Goal: Contribute content: Add original content to the website for others to see

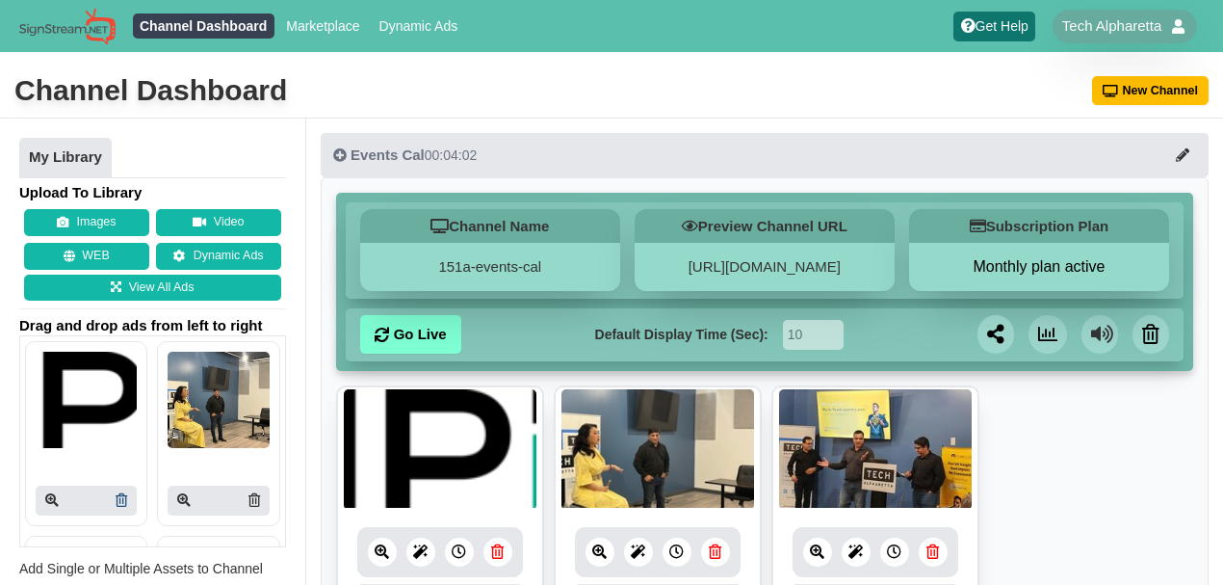
click at [117, 499] on icon at bounding box center [122, 499] width 12 height 13
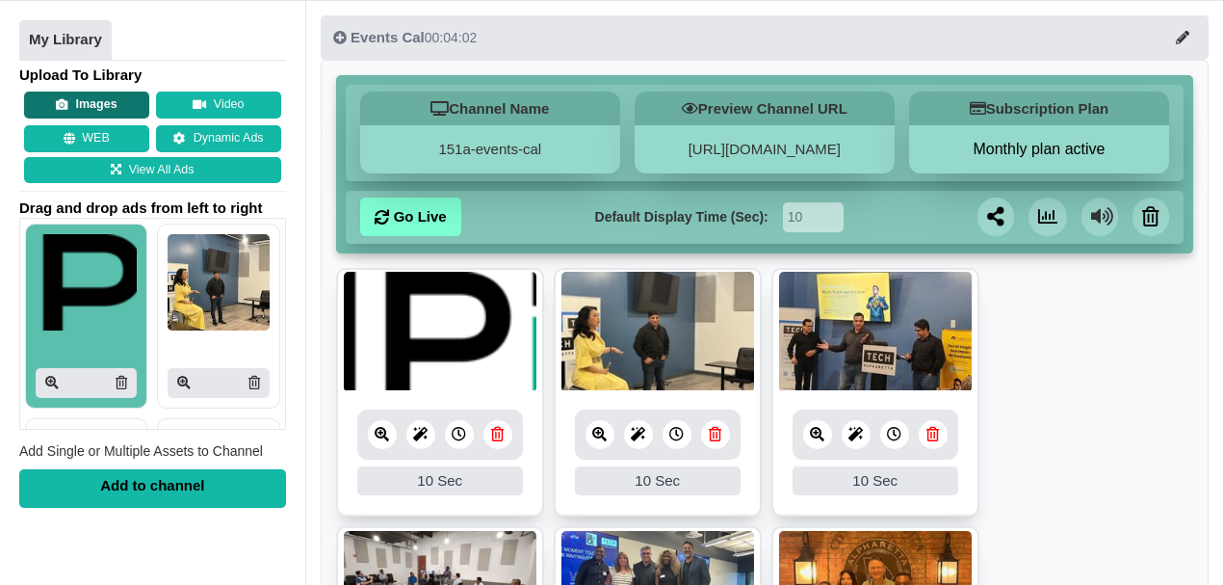
scroll to position [128, 0]
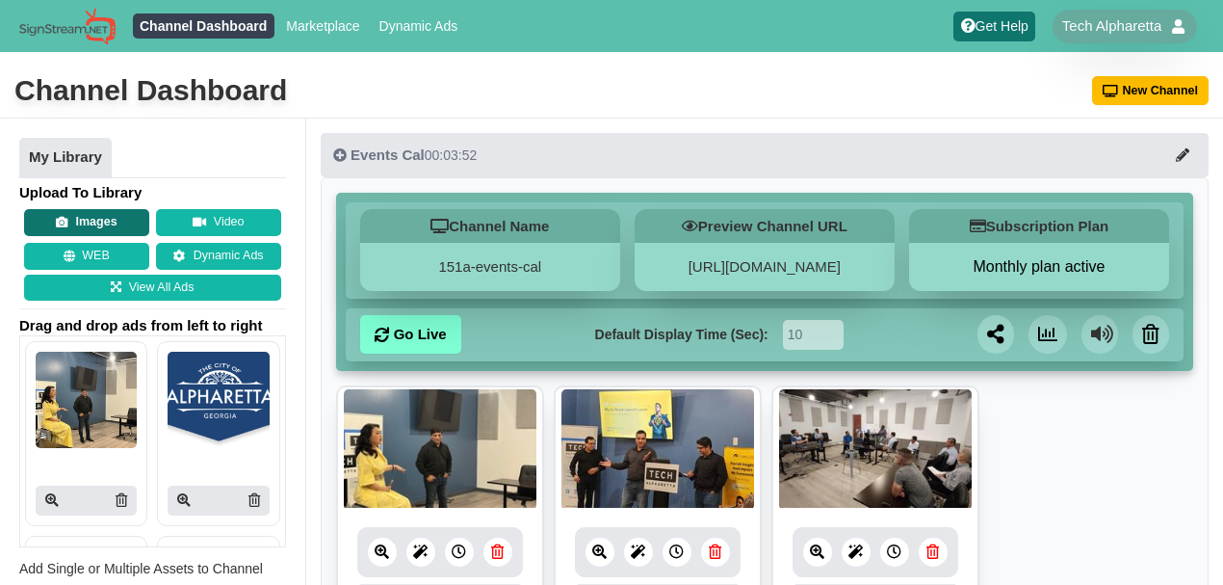
click at [108, 219] on button "Images" at bounding box center [86, 222] width 125 height 27
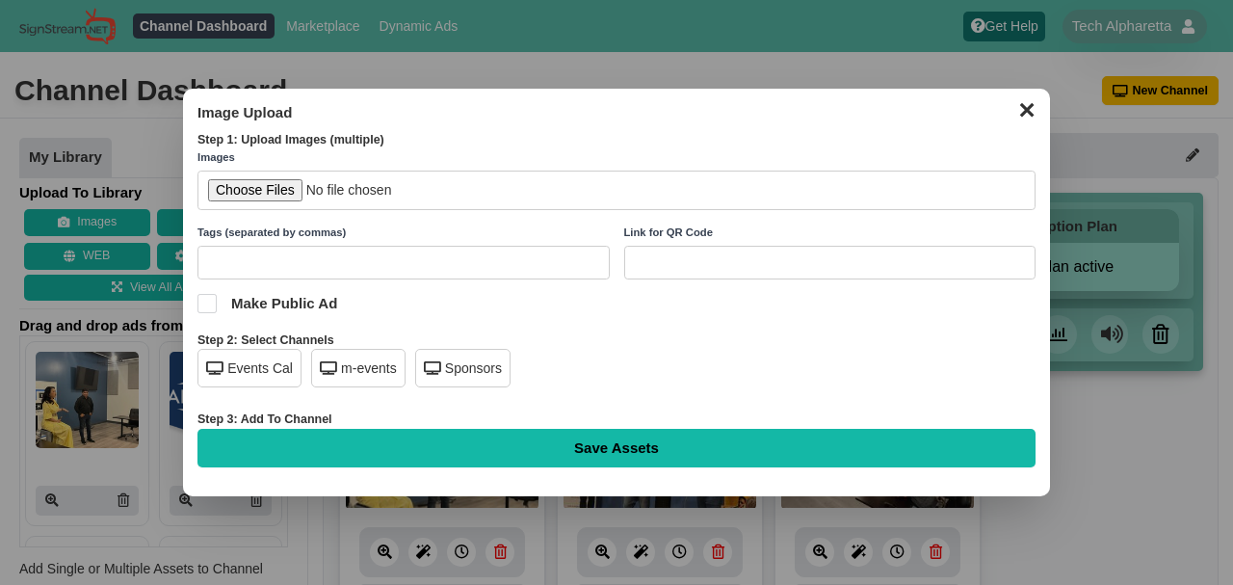
click at [279, 195] on input "file" at bounding box center [616, 189] width 838 height 39
type input "C:\fakepath\HPE-logo-full-clr-pos-rgb (3).png"
click at [266, 371] on div "Events Cal" at bounding box center [249, 368] width 104 height 39
click at [458, 359] on div "Sponsors" at bounding box center [462, 368] width 95 height 39
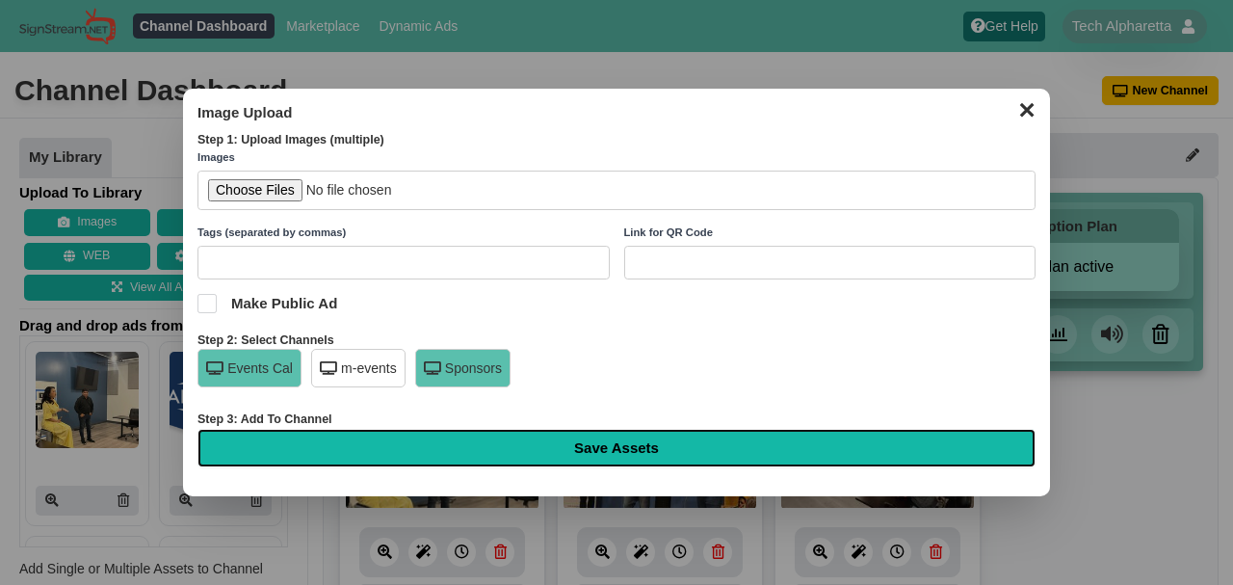
click at [587, 441] on input "Save Assets" at bounding box center [616, 448] width 838 height 39
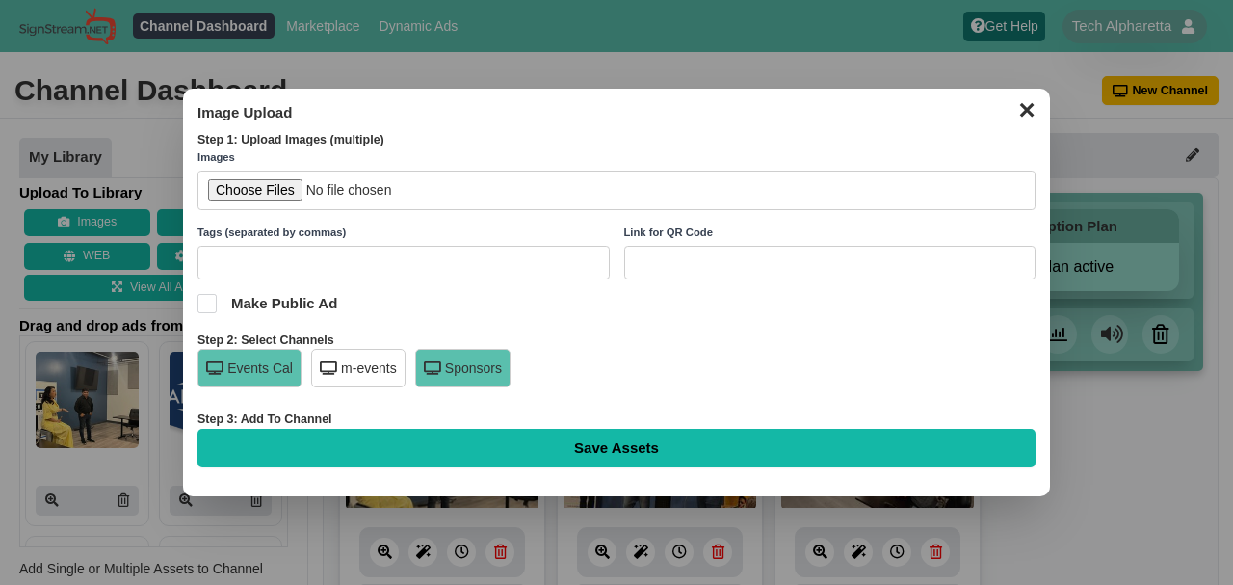
type input "Saving..."
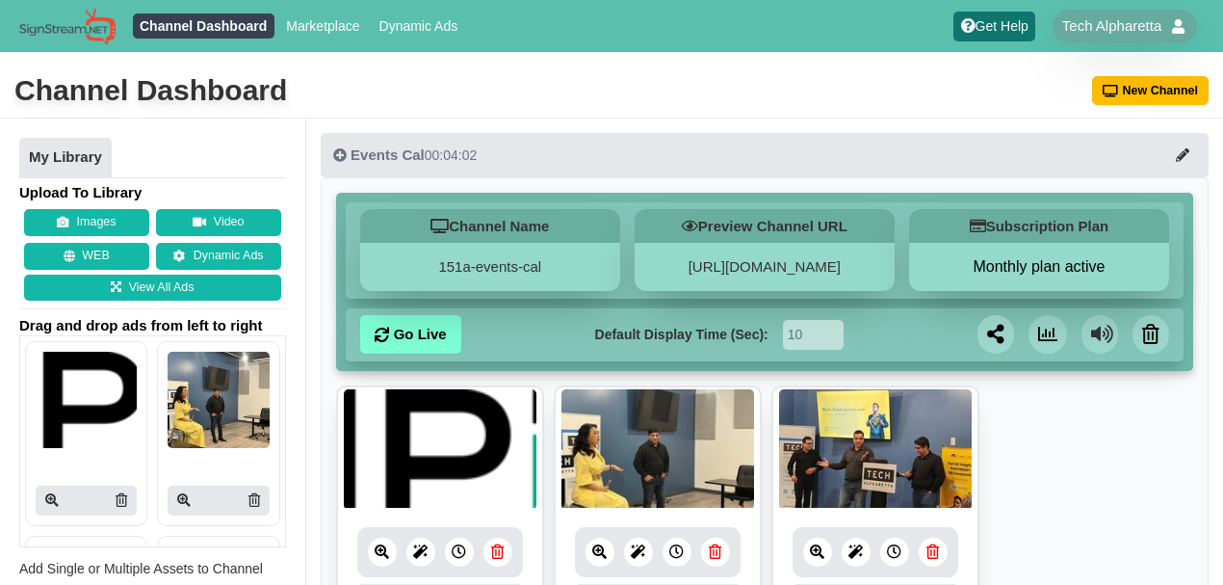
click at [497, 558] on icon at bounding box center [497, 551] width 13 height 14
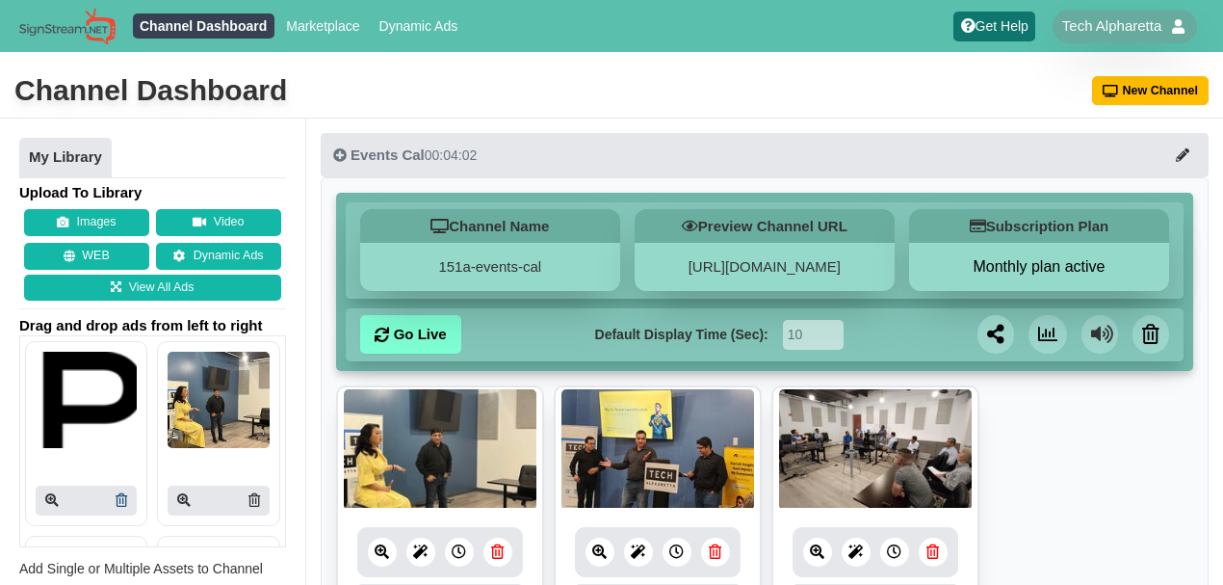
click at [117, 504] on icon at bounding box center [122, 499] width 12 height 13
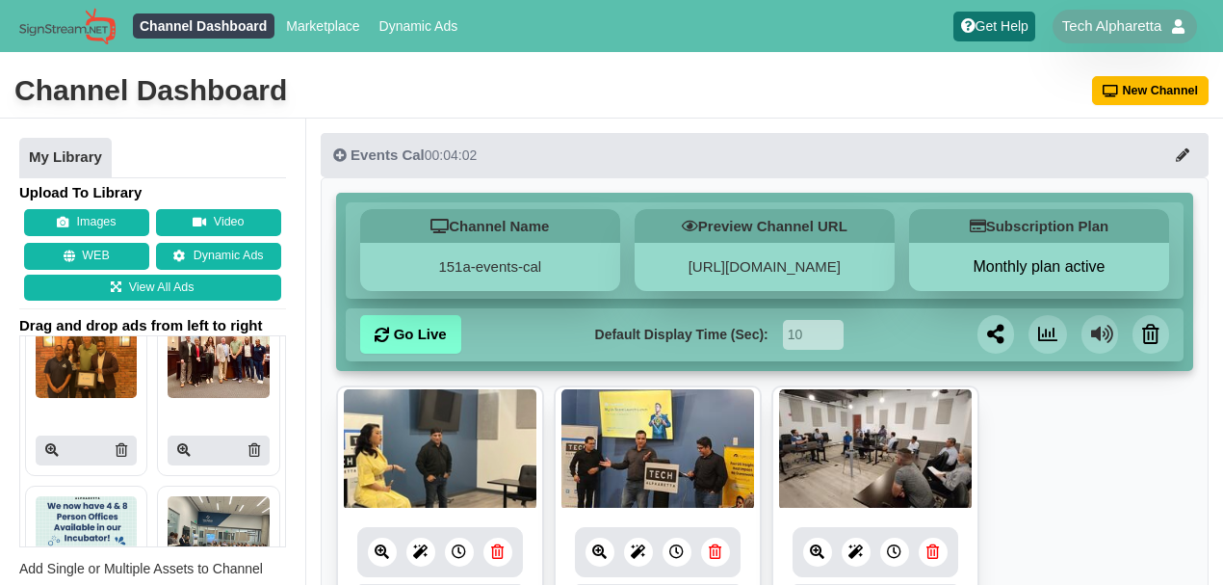
scroll to position [704, 0]
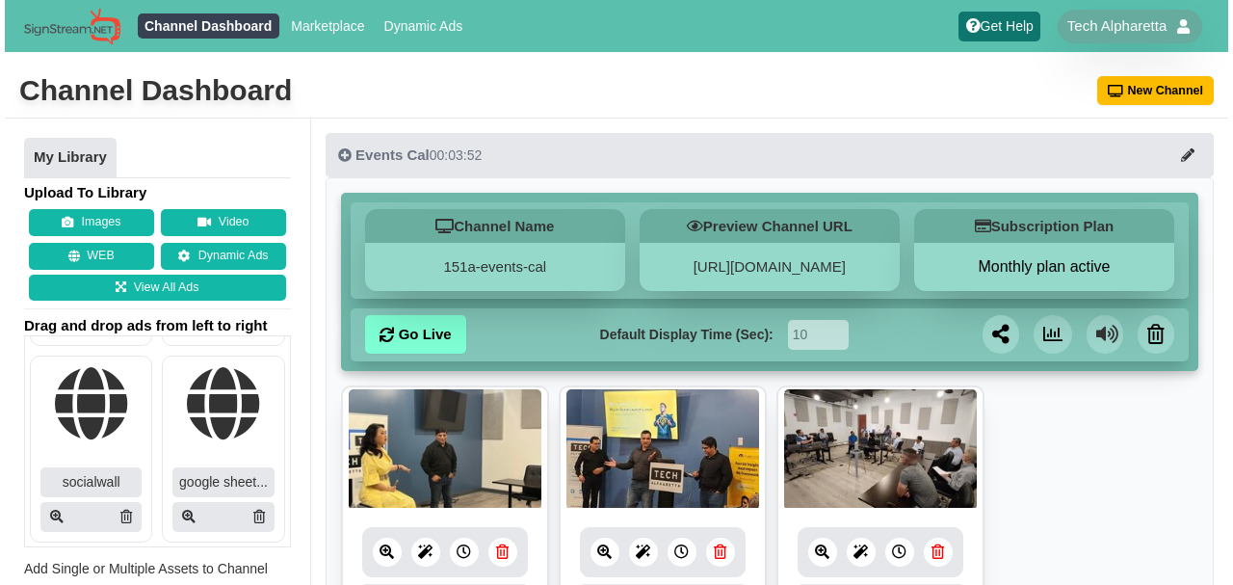
scroll to position [8432, 0]
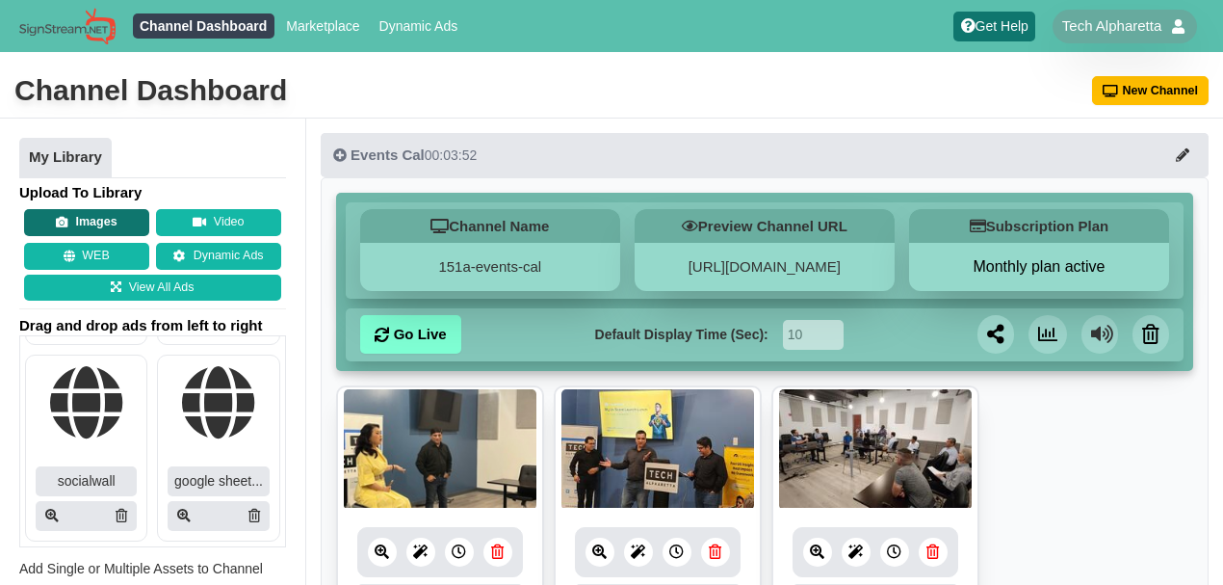
click at [76, 219] on button "Images" at bounding box center [86, 222] width 125 height 27
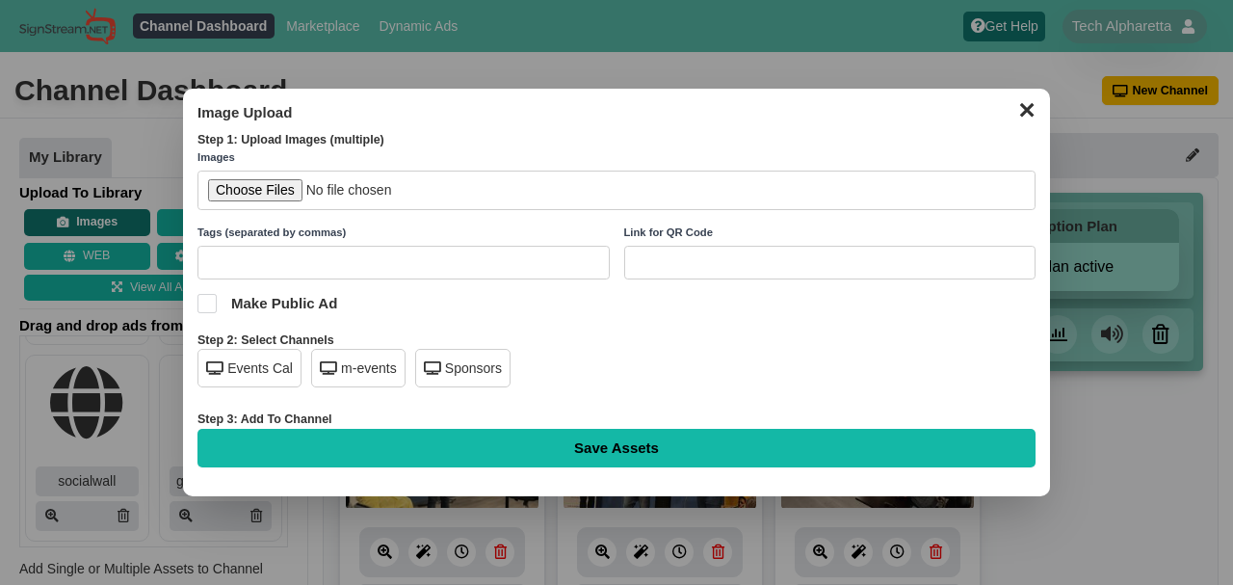
scroll to position [8372, 0]
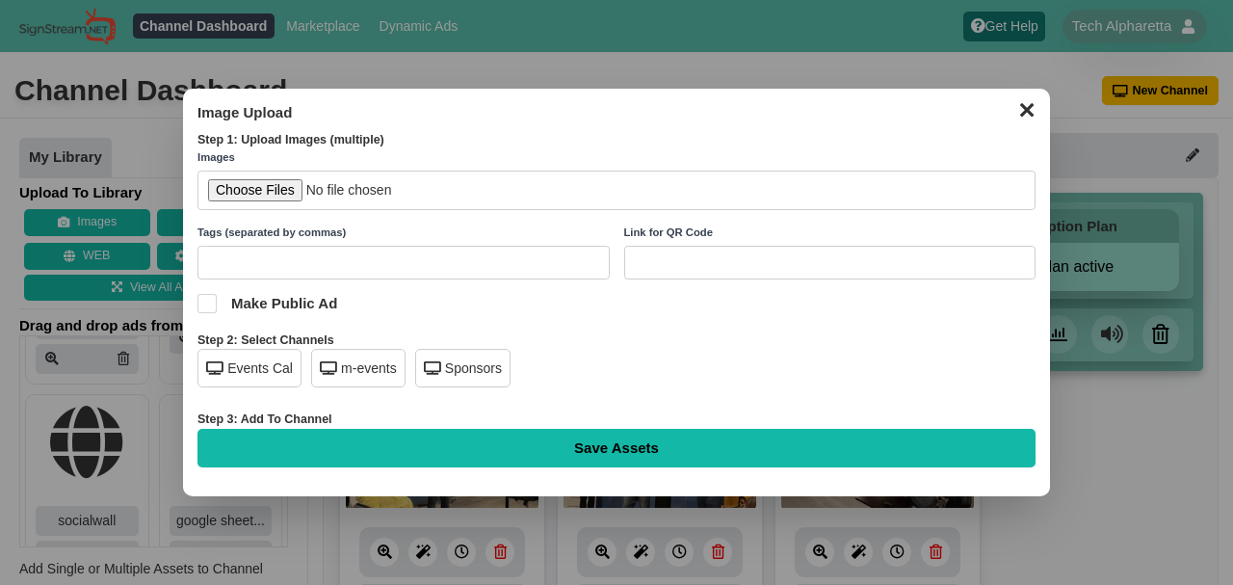
click at [263, 196] on input "file" at bounding box center [616, 189] width 838 height 39
type input "C:\fakepath\HPE 8.12.25.jpg"
click at [258, 360] on div "Events Cal" at bounding box center [249, 368] width 104 height 39
click at [478, 366] on div "Sponsors" at bounding box center [462, 368] width 95 height 39
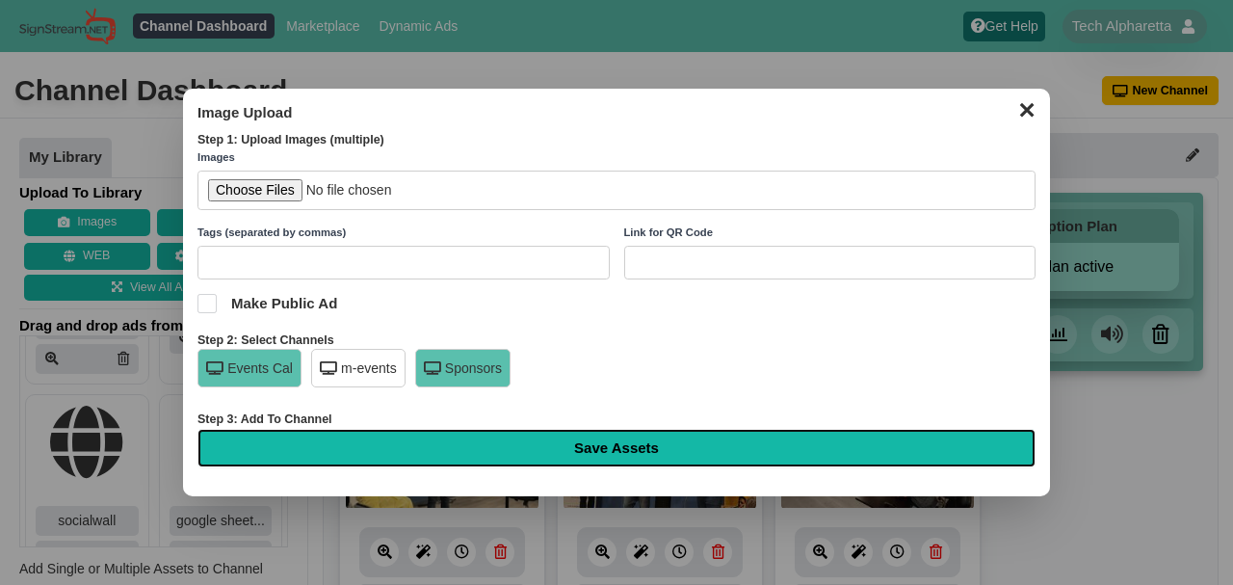
click at [624, 443] on input "Save Assets" at bounding box center [616, 448] width 838 height 39
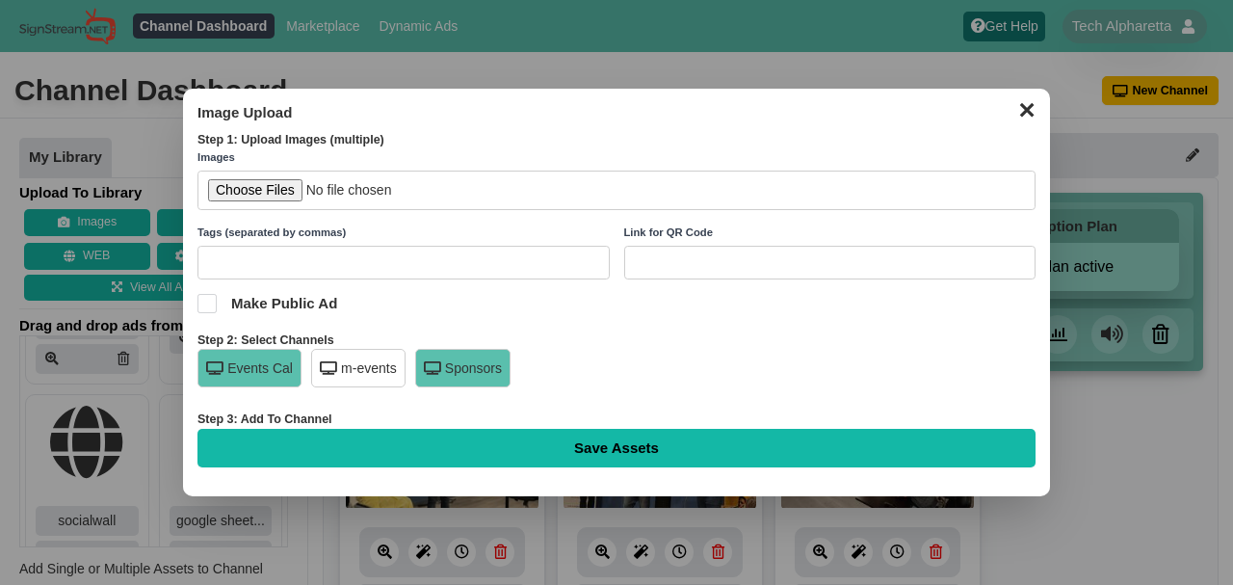
type input "Saving..."
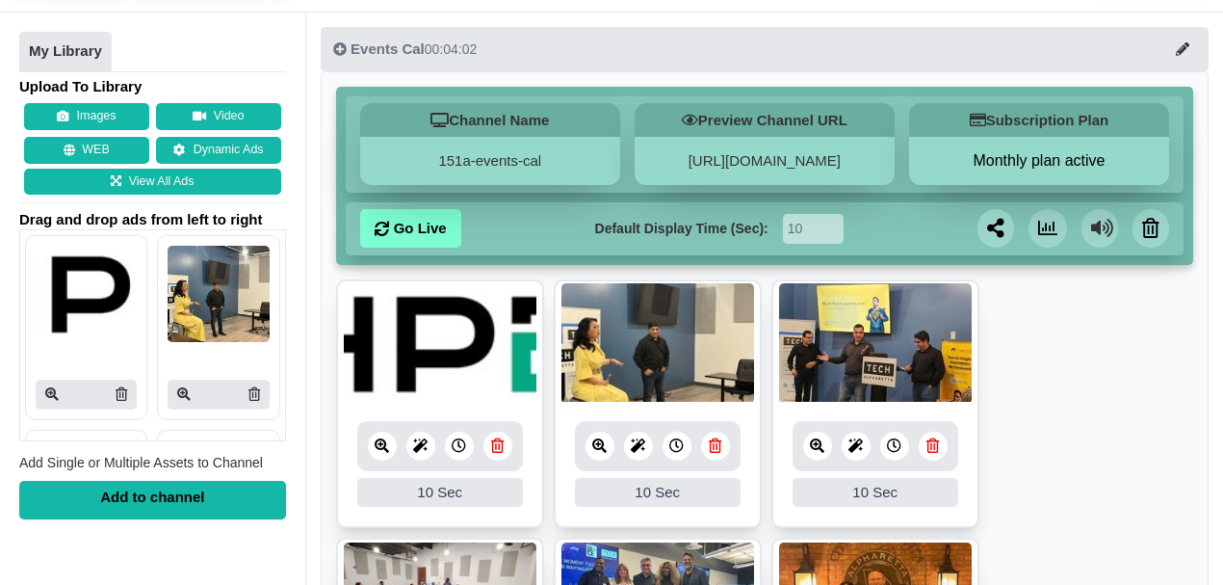
scroll to position [128, 0]
